Goal: Task Accomplishment & Management: Manage account settings

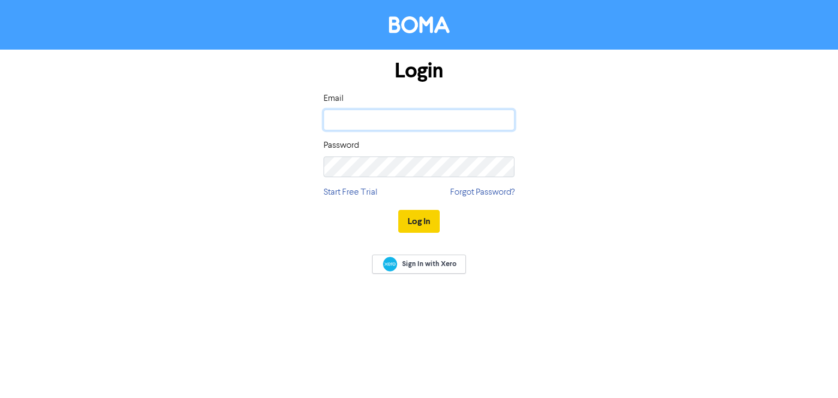
type input "[EMAIL_ADDRESS][DOMAIN_NAME]"
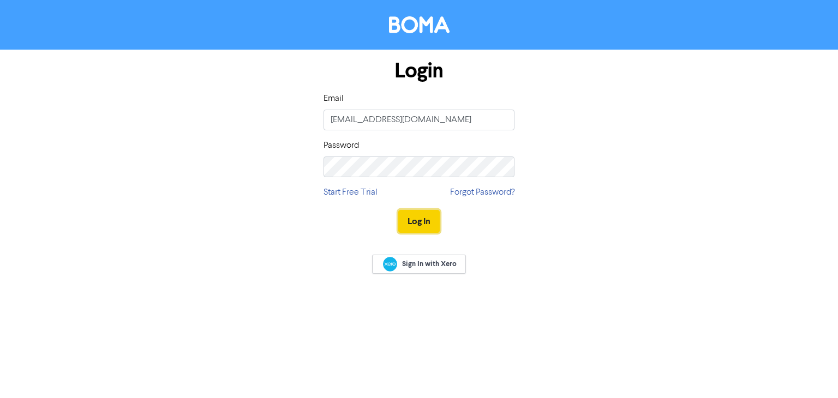
click at [419, 216] on button "Log In" at bounding box center [418, 221] width 41 height 23
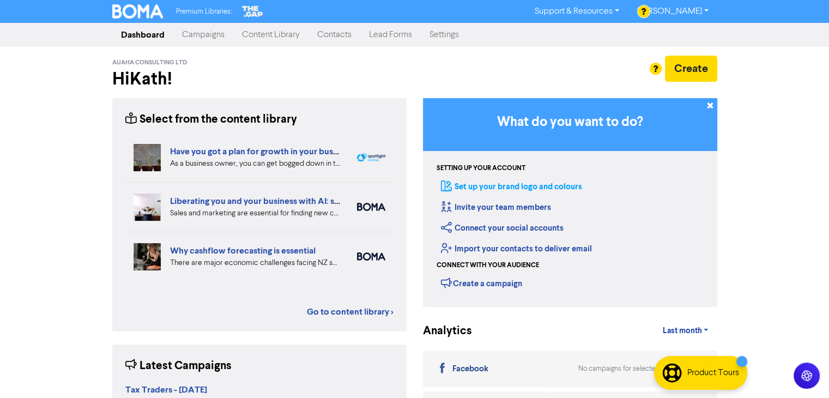
click at [534, 190] on link "Set up your brand logo and colours" at bounding box center [511, 187] width 141 height 10
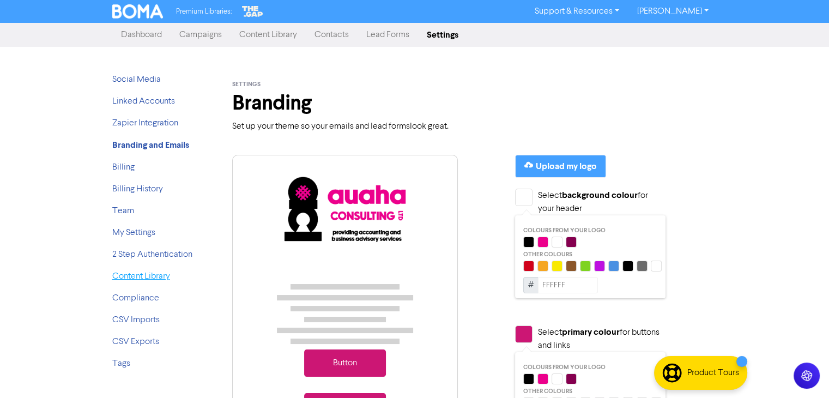
click at [140, 279] on link "Content Library" at bounding box center [141, 276] width 58 height 9
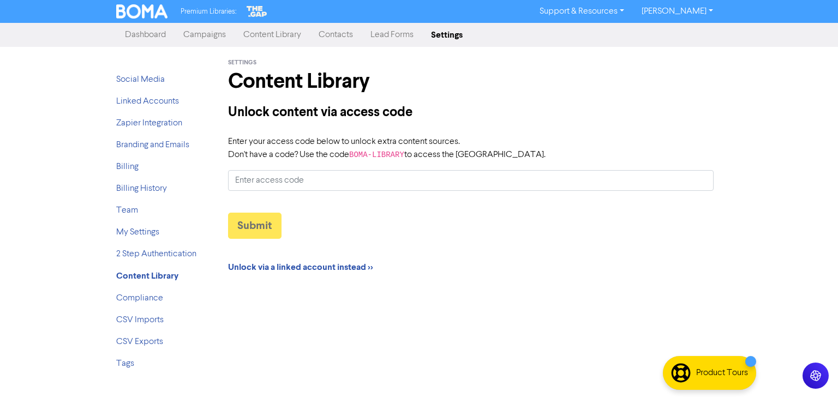
click at [353, 155] on code "BOMA-LIBRARY" at bounding box center [376, 154] width 55 height 9
click at [353, 170] on input "Enter your access code below to unlock extra content sources. Don't have a code…" at bounding box center [470, 180] width 485 height 21
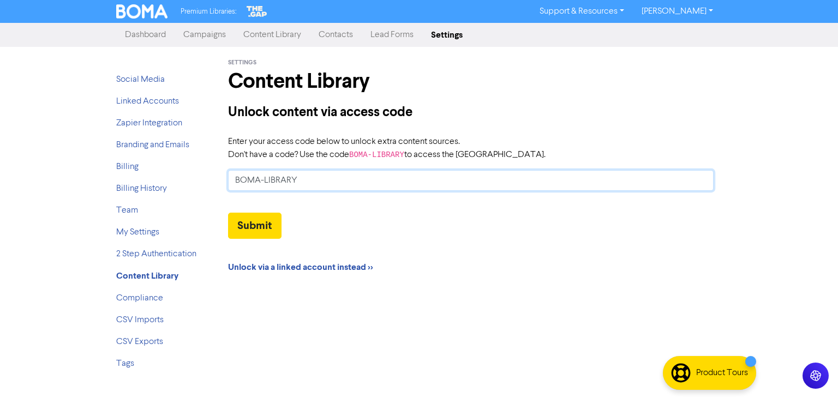
type input "BOMA-LIBRARY"
click at [228, 213] on button "Submit" at bounding box center [254, 226] width 53 height 26
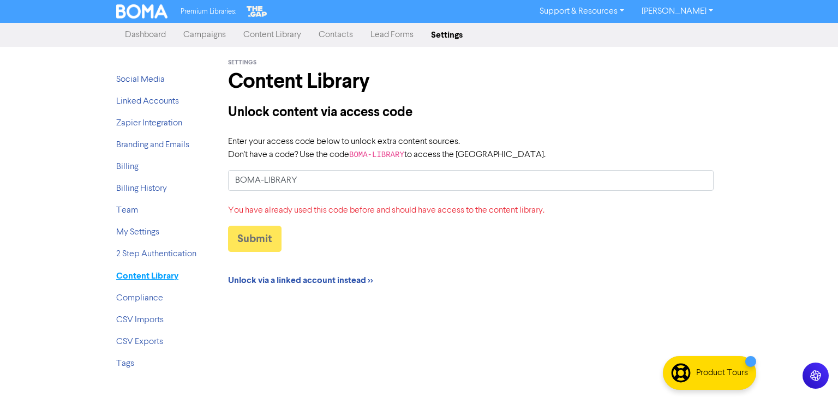
click at [143, 278] on strong "Content Library" at bounding box center [147, 275] width 62 height 11
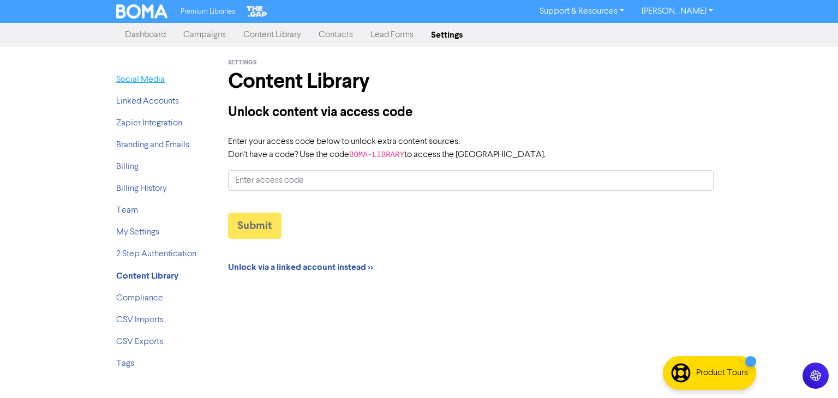
click at [162, 80] on link "Social Media" at bounding box center [140, 79] width 49 height 9
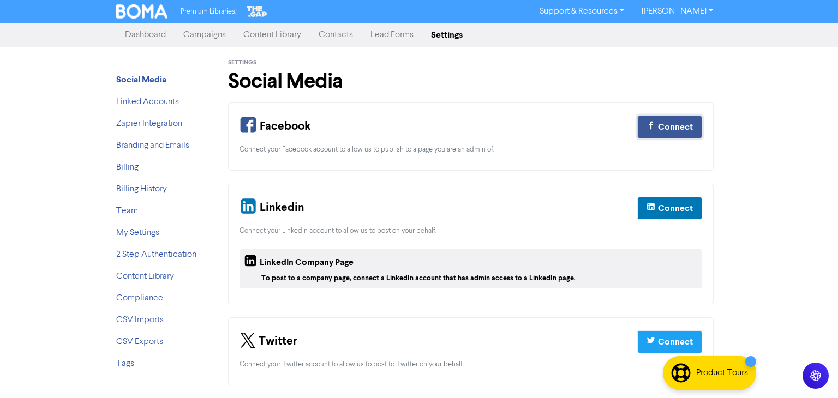
click at [659, 125] on div "Connect" at bounding box center [675, 127] width 35 height 13
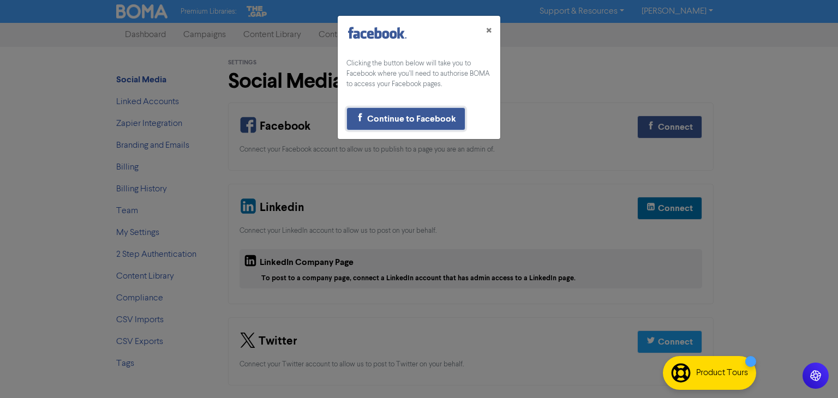
click at [423, 122] on div "Continue to Facebook" at bounding box center [411, 118] width 89 height 13
